Goal: Task Accomplishment & Management: Complete application form

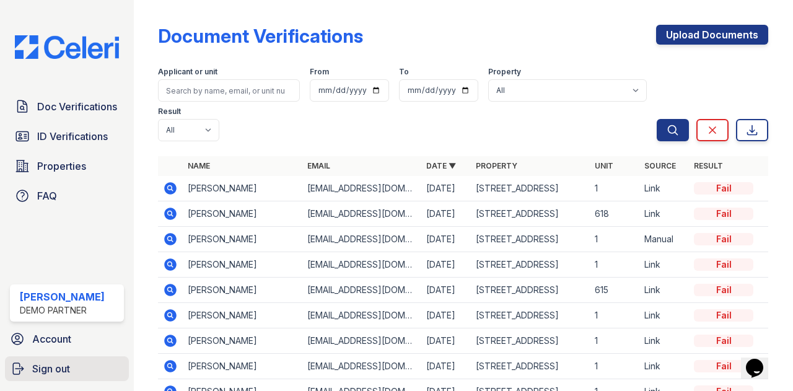
click at [69, 357] on link "Sign out" at bounding box center [67, 368] width 124 height 25
click at [50, 375] on span "Sign out" at bounding box center [51, 368] width 38 height 15
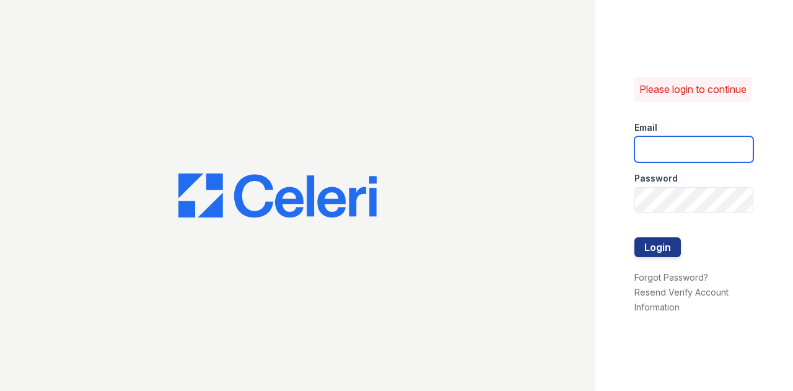
click at [655, 147] on input "email" at bounding box center [693, 149] width 119 height 26
click at [0, 390] on com-1password-button at bounding box center [0, 391] width 0 height 0
type input "[EMAIL_ADDRESS][DOMAIN_NAME]"
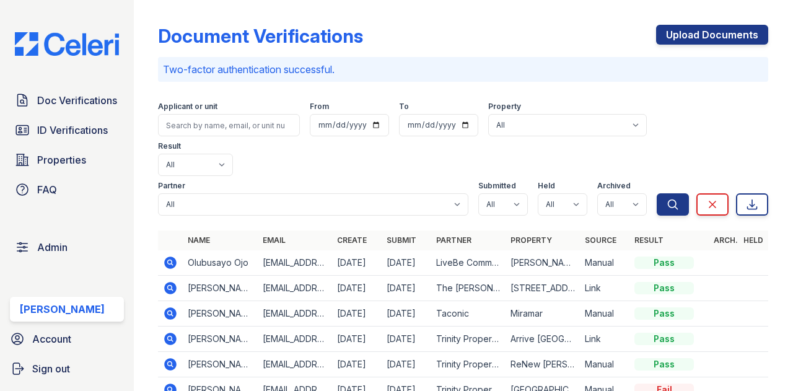
click at [171, 261] on icon at bounding box center [169, 261] width 3 height 3
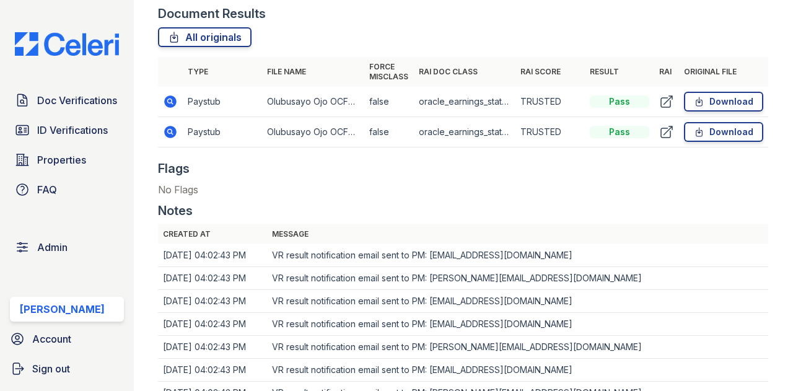
scroll to position [619, 0]
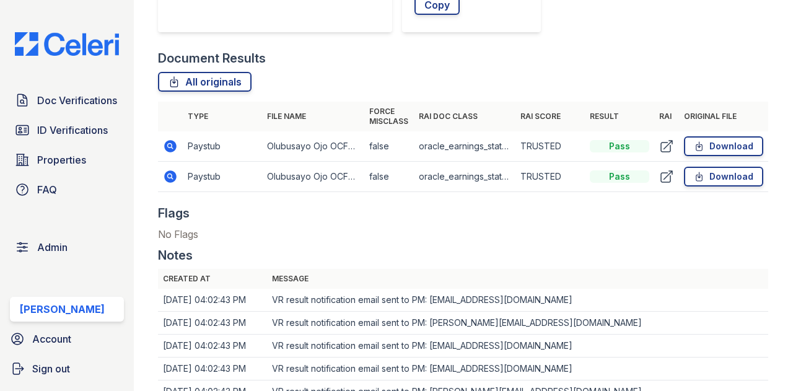
click at [168, 147] on icon at bounding box center [170, 146] width 15 height 15
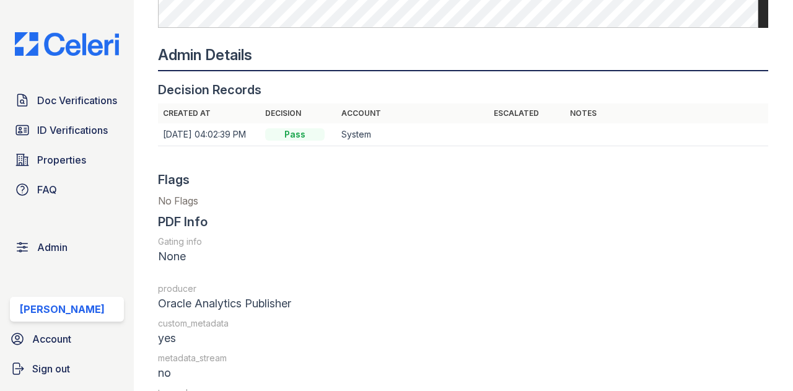
scroll to position [1115, 0]
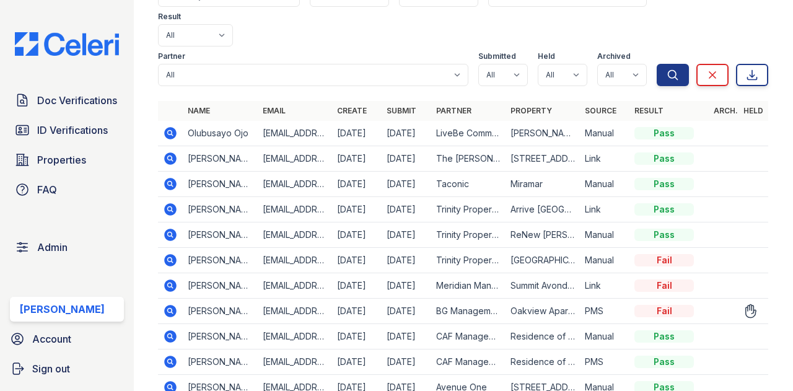
scroll to position [186, 0]
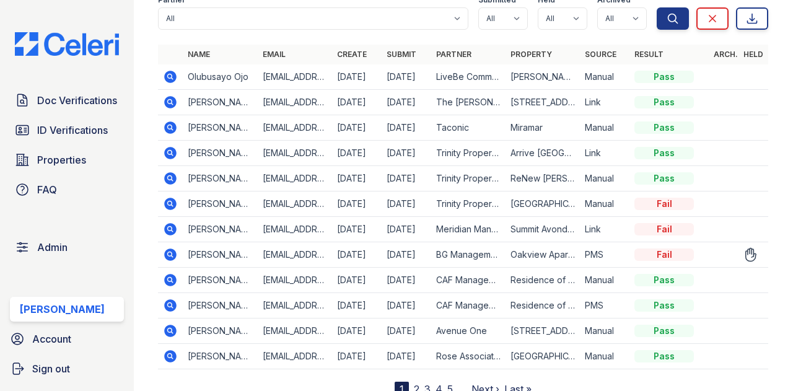
click at [172, 126] on icon at bounding box center [170, 127] width 15 height 15
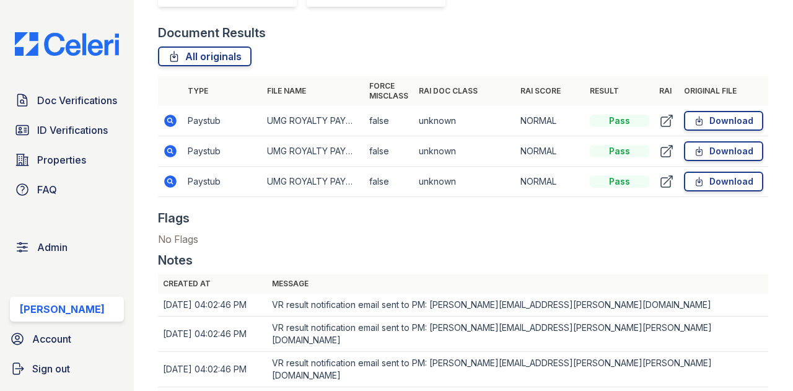
scroll to position [644, 0]
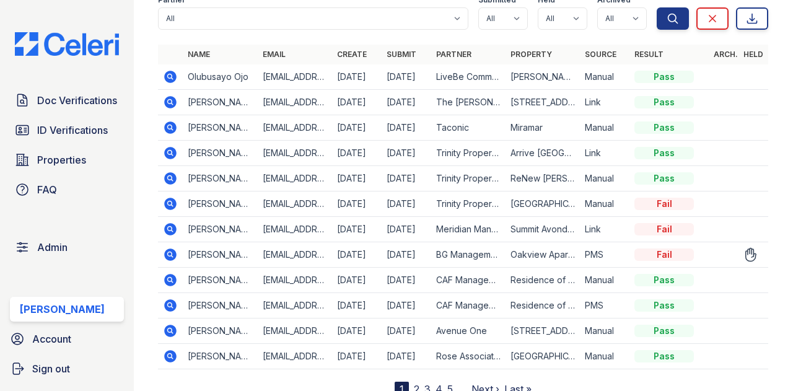
scroll to position [230, 0]
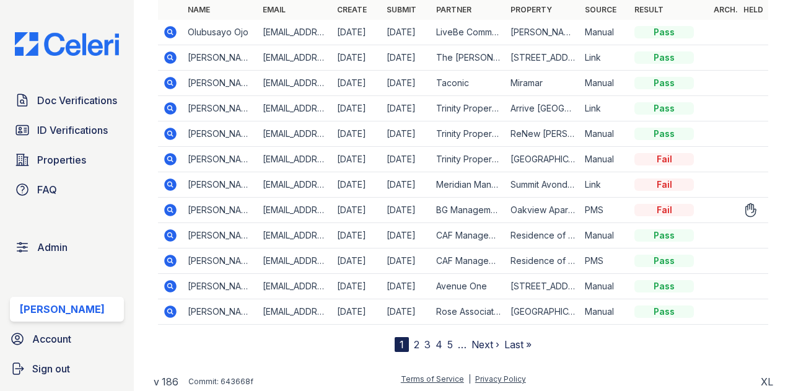
click at [167, 180] on icon at bounding box center [171, 184] width 12 height 12
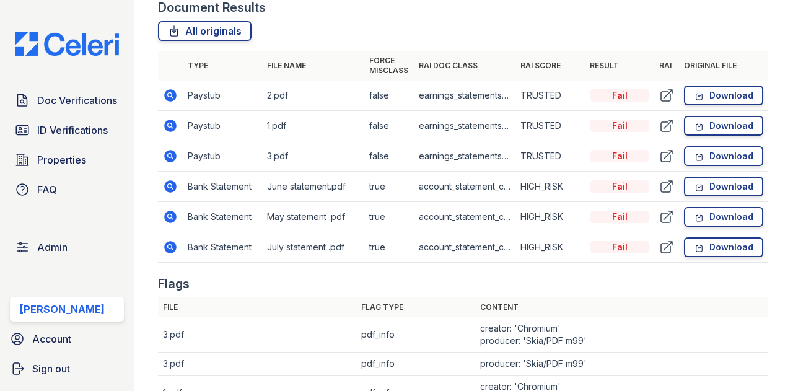
scroll to position [681, 0]
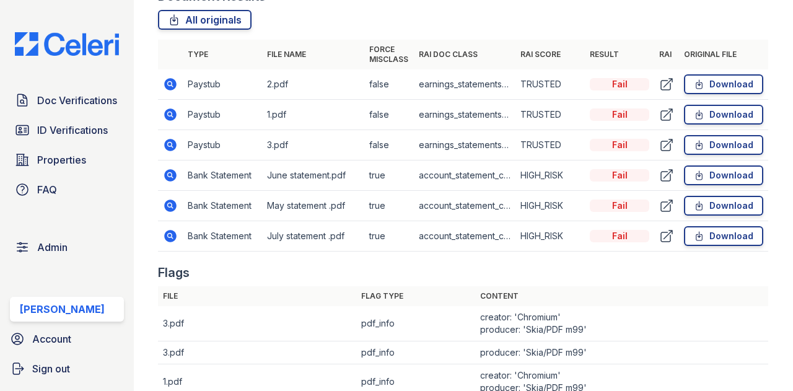
click at [168, 143] on icon at bounding box center [170, 144] width 15 height 15
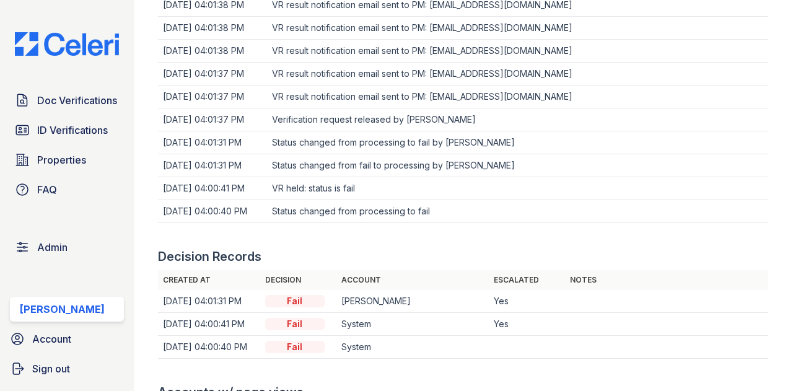
scroll to position [1238, 0]
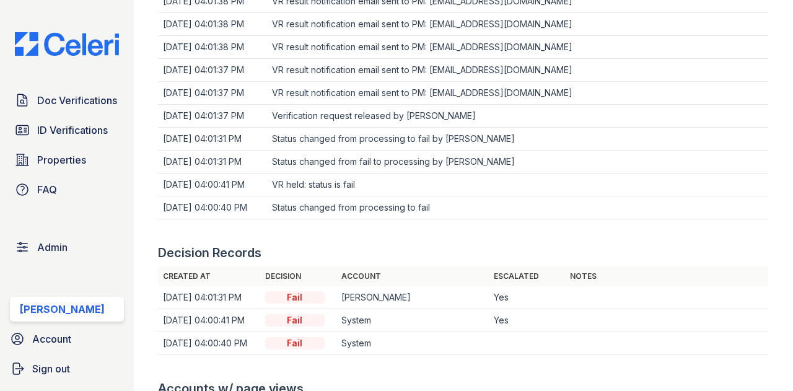
click at [500, 341] on td at bounding box center [527, 343] width 76 height 23
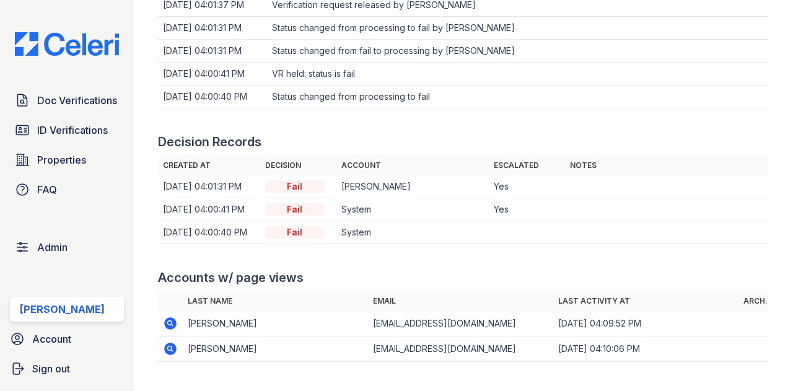
scroll to position [1381, 0]
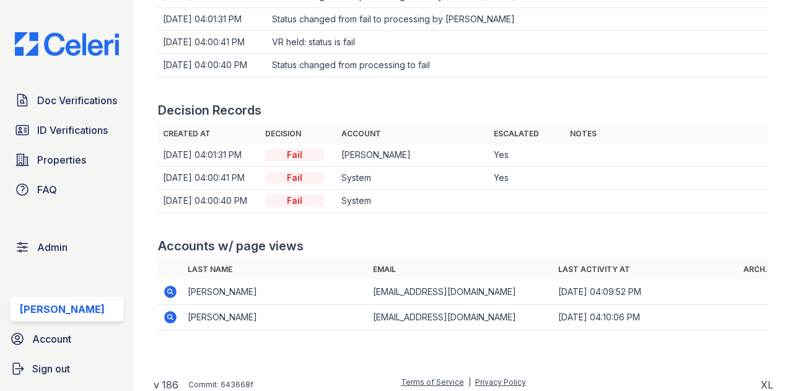
click at [516, 225] on div at bounding box center [463, 231] width 610 height 12
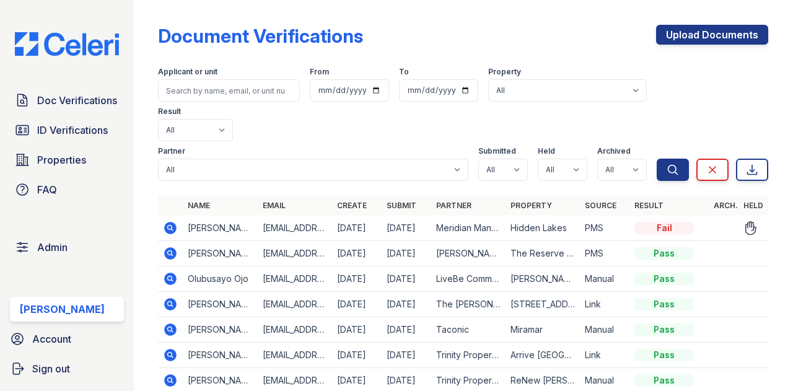
scroll to position [186, 0]
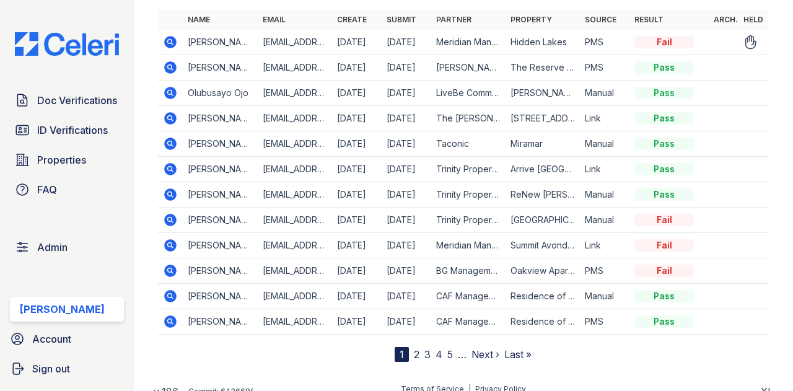
click at [176, 269] on icon at bounding box center [170, 270] width 15 height 15
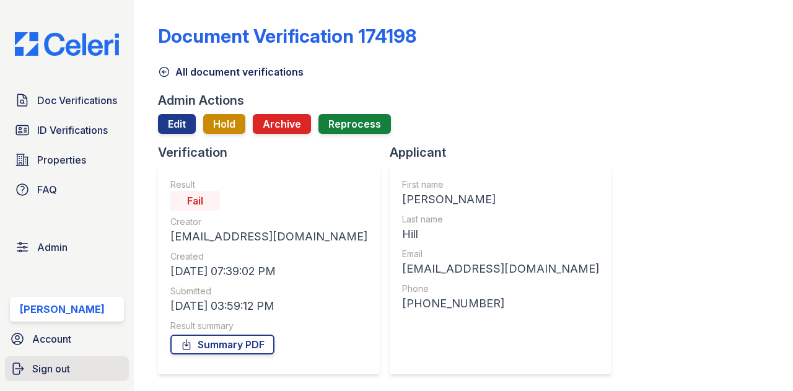
click at [48, 371] on span "Sign out" at bounding box center [51, 368] width 38 height 15
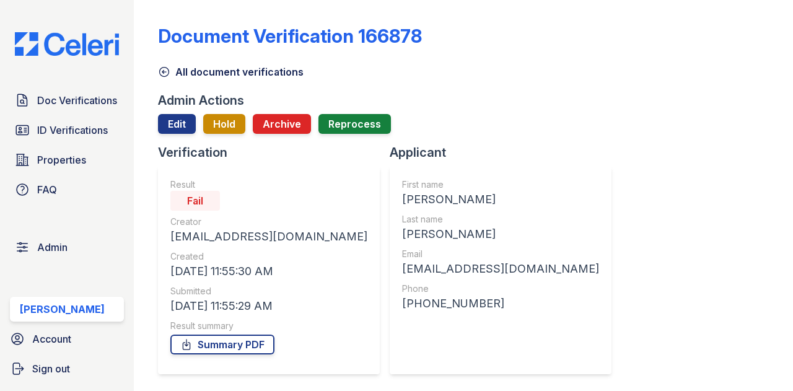
scroll to position [1162, 0]
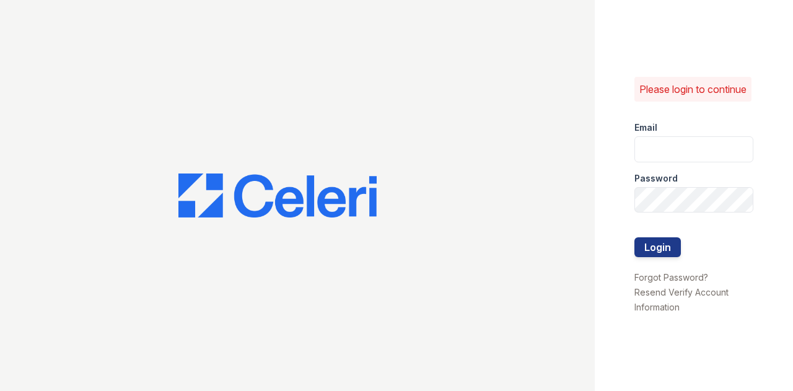
click at [690, 136] on div "Email" at bounding box center [693, 123] width 119 height 25
click at [686, 152] on input "email" at bounding box center [693, 149] width 119 height 26
type input "jun+demo@getceleri.com"
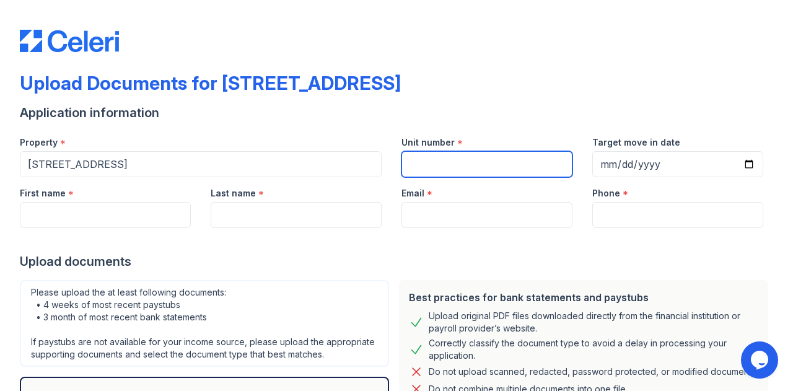
click at [409, 164] on input "Unit number" at bounding box center [486, 164] width 171 height 26
